Goal: Task Accomplishment & Management: Use online tool/utility

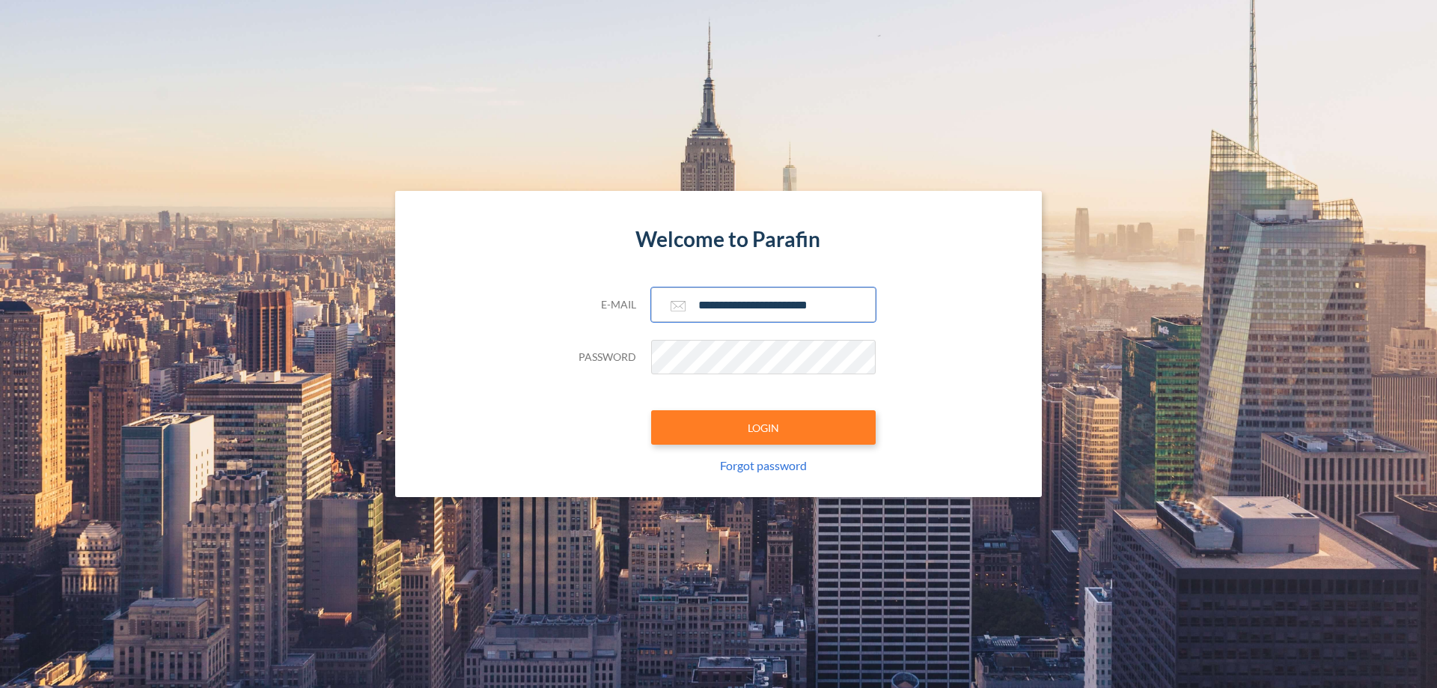
type input "**********"
click at [764, 427] on button "LOGIN" at bounding box center [763, 427] width 225 height 34
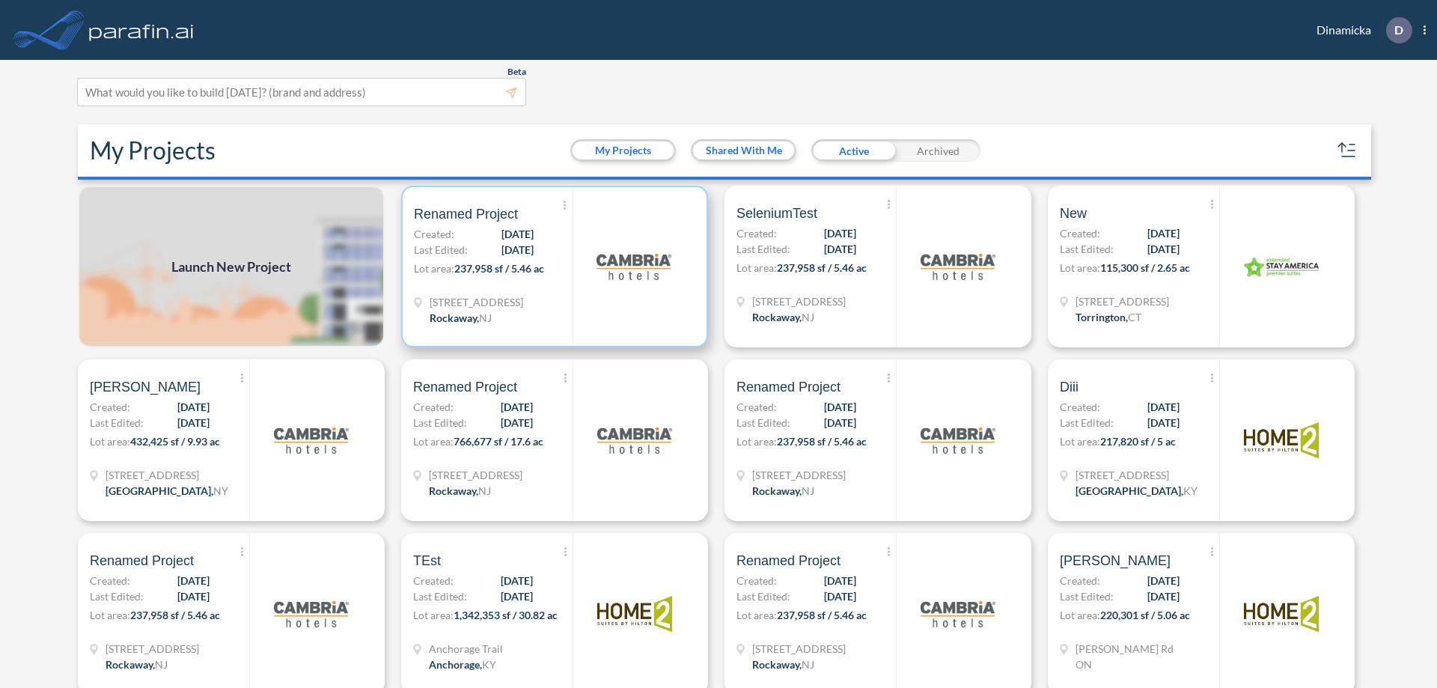
scroll to position [4, 0]
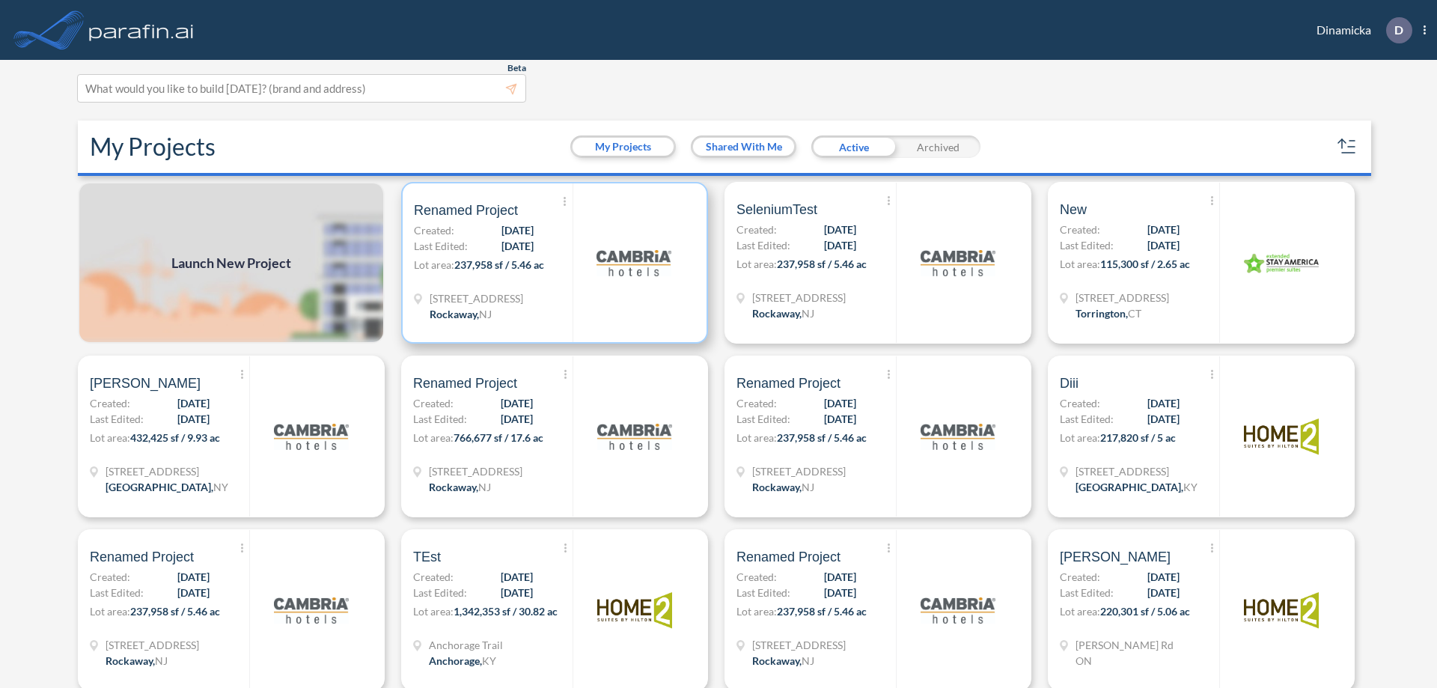
click at [552, 263] on p "Lot area: 237,958 sf / 5.46 ac" at bounding box center [493, 268] width 159 height 22
